Goal: Transaction & Acquisition: Purchase product/service

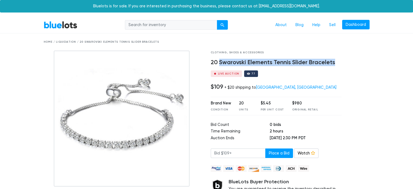
click at [64, 27] on link "BlueLots" at bounding box center [61, 25] width 34 height 8
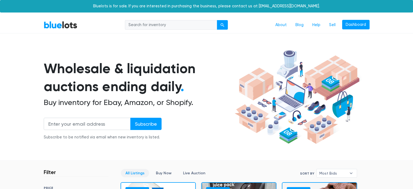
click at [6, 135] on section "Wholesale & liquidation auctions ending daily . Buy inventory for Ebay, Amazon,…" at bounding box center [206, 104] width 413 height 113
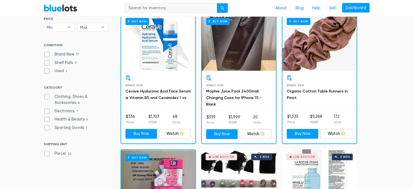
scroll to position [174, 0]
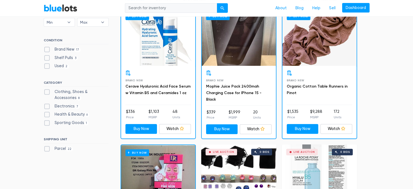
click at [48, 103] on label "Electronics 7" at bounding box center [62, 106] width 36 height 6
click at [47, 103] on input "Electronics 7" at bounding box center [46, 105] width 4 height 4
checkbox input "true"
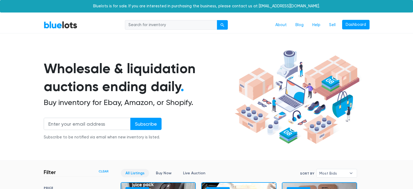
scroll to position [146, 0]
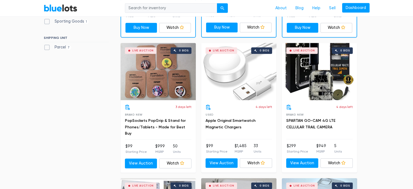
scroll to position [276, 0]
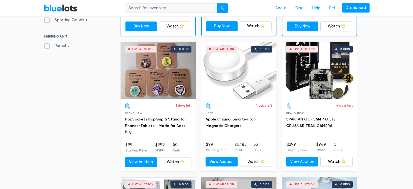
click at [374, 101] on section "Filter Filter & Sort Clear SORT BY Most Bids Ending Soonest Newly Listed Lowest…" at bounding box center [206, 176] width 413 height 585
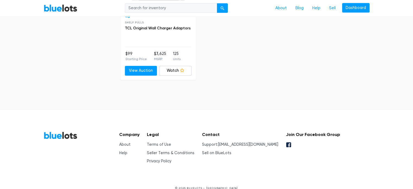
scroll to position [644, 0]
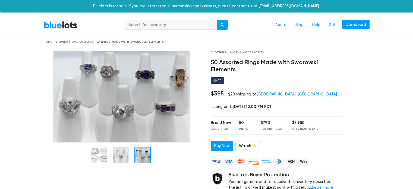
drag, startPoint x: 411, startPoint y: 45, endPoint x: 411, endPoint y: 57, distance: 11.4
click at [367, 82] on div at bounding box center [360, 129] width 28 height 157
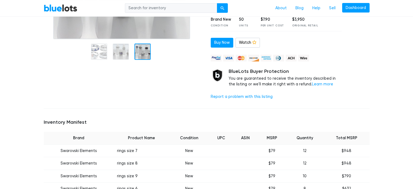
scroll to position [19, 0]
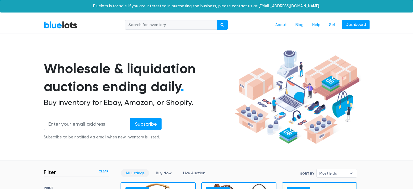
scroll to position [801, 0]
